Goal: Task Accomplishment & Management: Manage account settings

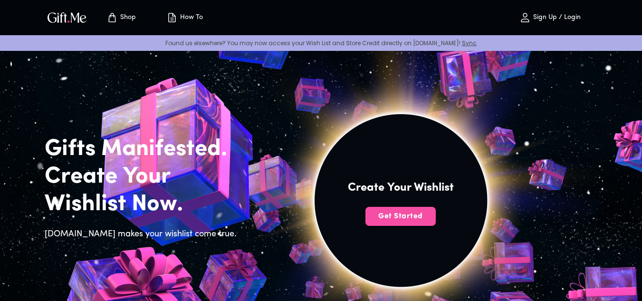
click at [397, 211] on span "Get Started" at bounding box center [400, 216] width 70 height 10
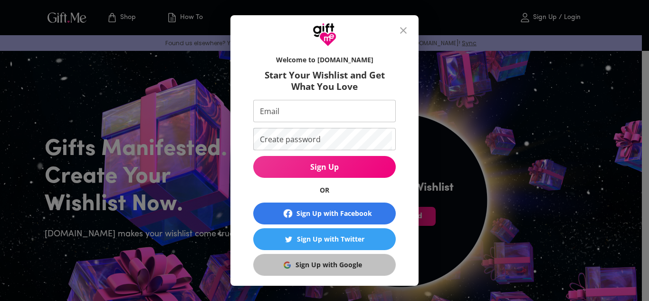
click at [348, 272] on button "Sign Up with Google" at bounding box center [324, 265] width 142 height 22
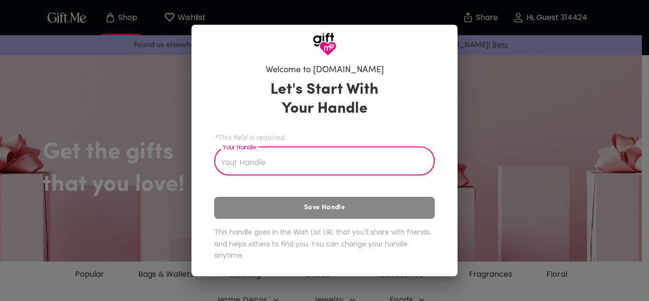
click at [294, 161] on input "Your Handle" at bounding box center [319, 162] width 210 height 27
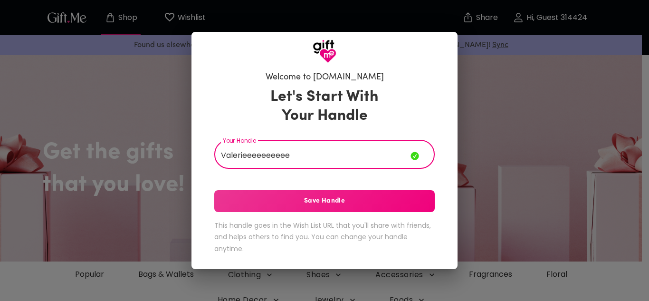
type input "Valerieeeeeeeeee"
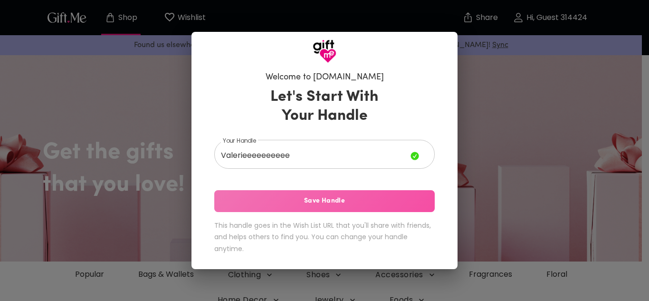
click at [295, 205] on span "Save Handle" at bounding box center [324, 201] width 220 height 10
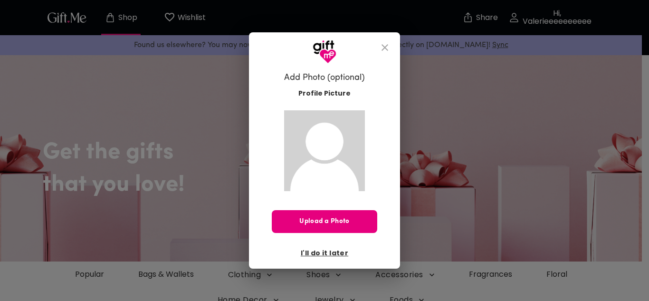
click at [340, 249] on span "I'll do it later" at bounding box center [324, 252] width 47 height 10
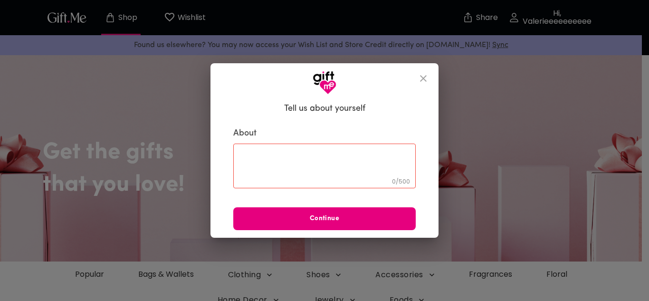
click at [324, 153] on textarea at bounding box center [324, 165] width 169 height 27
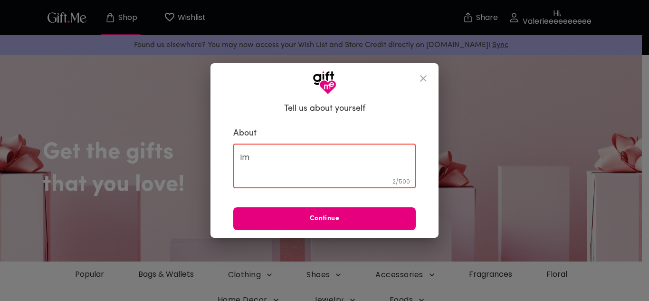
type textarea "I"
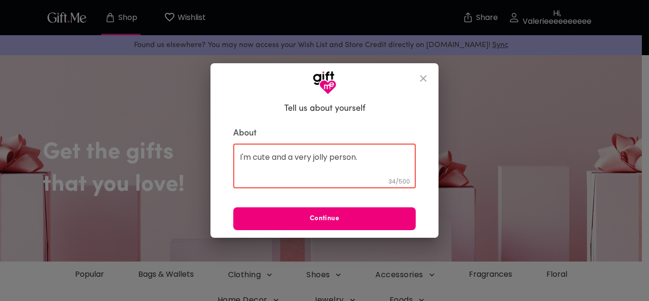
type textarea "I'm cute and a very jolly person."
click at [325, 212] on button "Continue" at bounding box center [324, 218] width 182 height 23
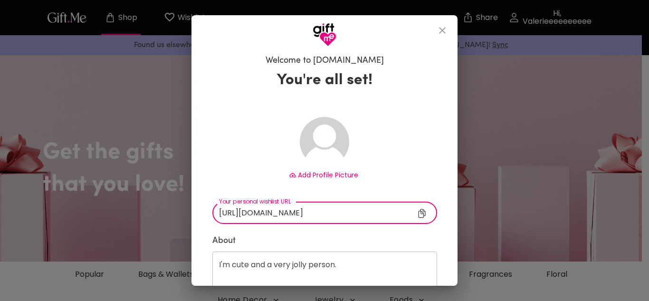
click at [325, 212] on input "[URL][DOMAIN_NAME]" at bounding box center [320, 212] width 217 height 22
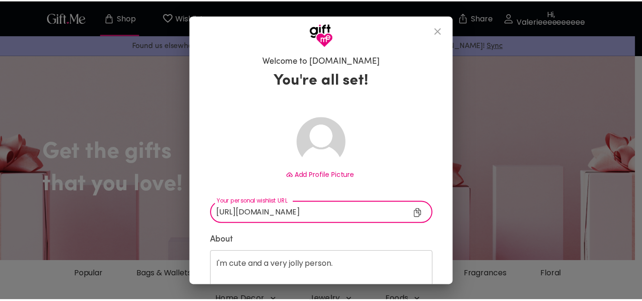
scroll to position [60, 0]
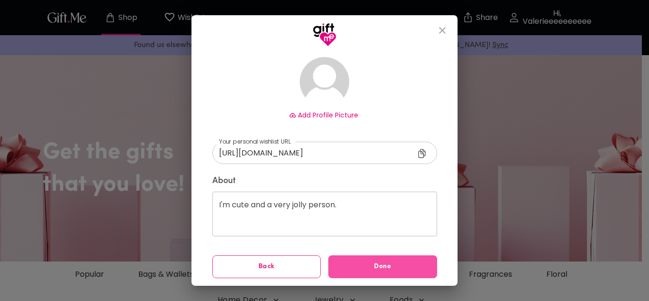
click at [374, 263] on span "Done" at bounding box center [382, 266] width 109 height 10
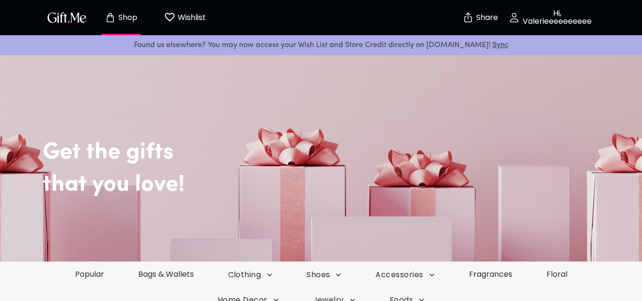
click at [555, 13] on p "Hi, Valerieeeeeeeeee" at bounding box center [555, 17] width 72 height 16
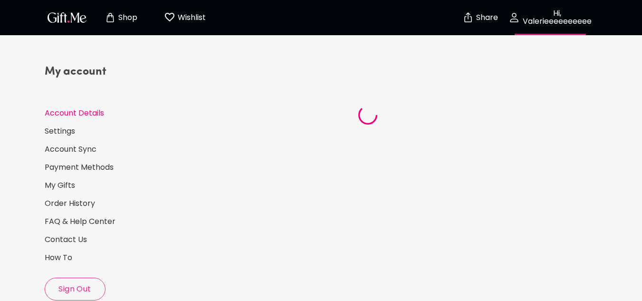
select select "US"
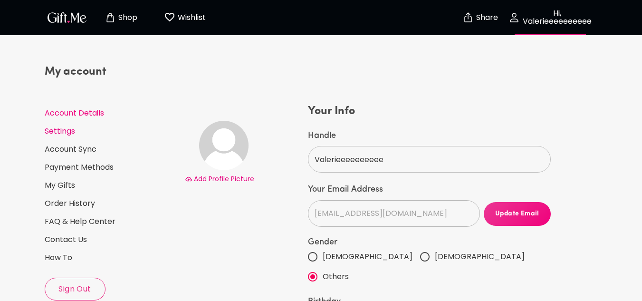
click at [68, 131] on link "Settings" at bounding box center [111, 131] width 132 height 10
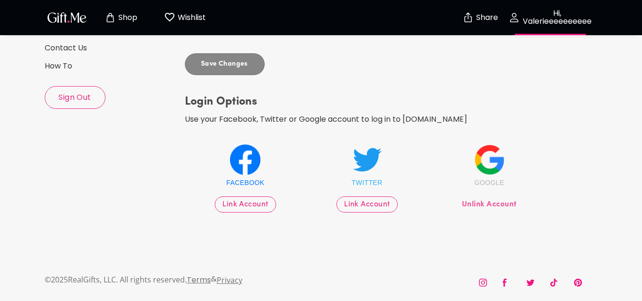
scroll to position [192, 0]
click at [69, 61] on link "How To" at bounding box center [111, 65] width 132 height 10
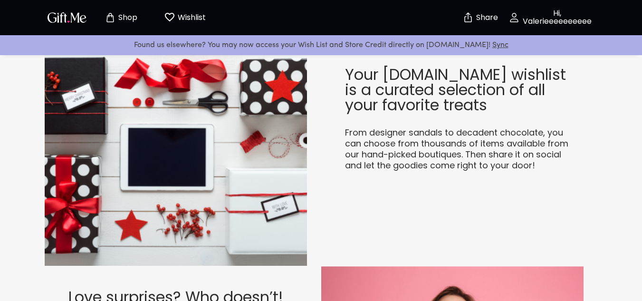
scroll to position [500, 0]
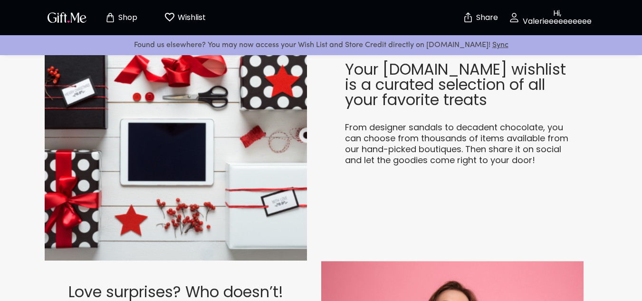
click at [547, 9] on p "Hi, Valerieeeeeeeeee" at bounding box center [555, 17] width 72 height 16
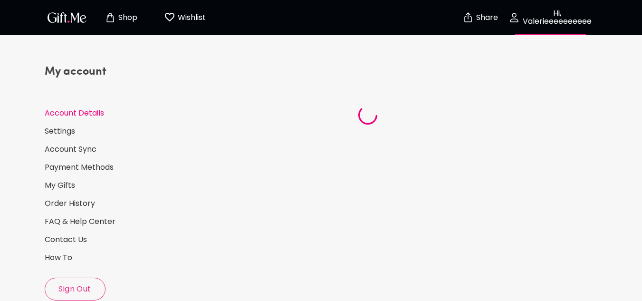
select select "US"
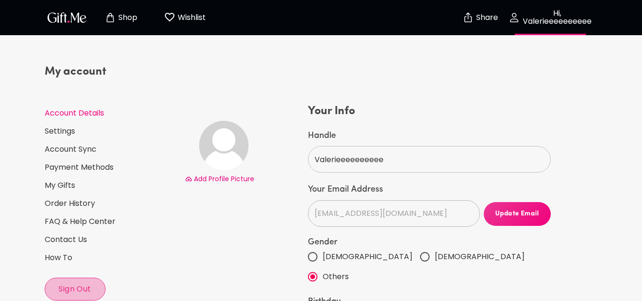
click at [76, 293] on span "Sign Out" at bounding box center [75, 288] width 60 height 10
